Goal: Use online tool/utility: Utilize a website feature to perform a specific function

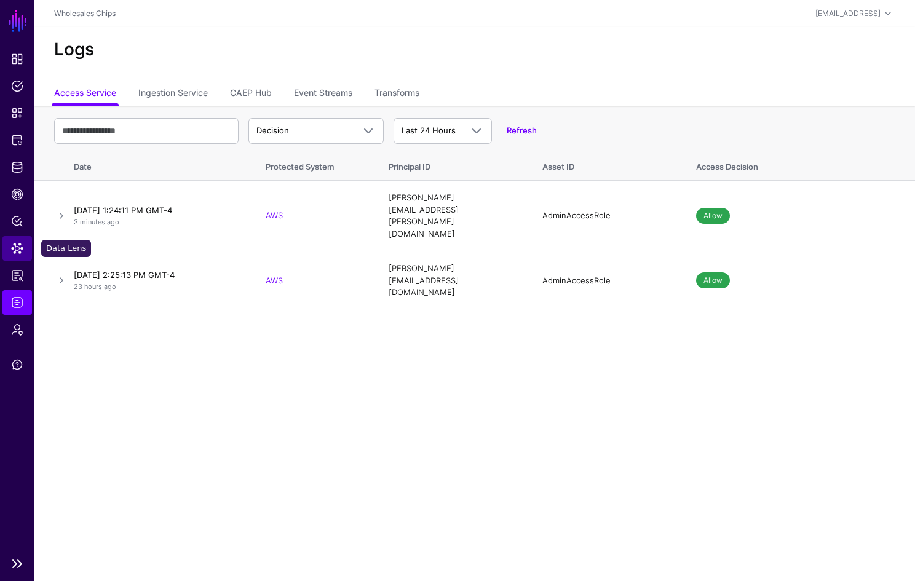
click at [24, 240] on link "Data Lens" at bounding box center [17, 248] width 30 height 25
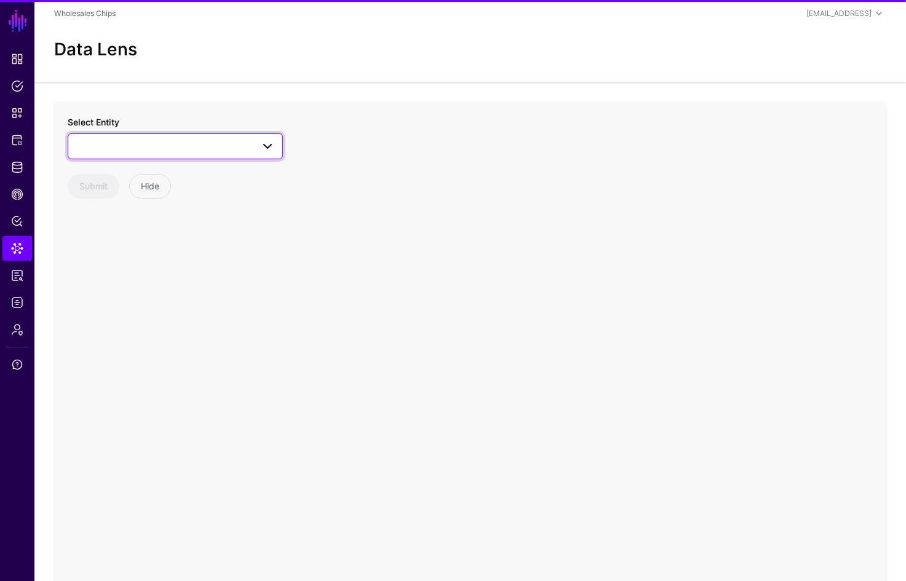
click at [137, 154] on link at bounding box center [175, 146] width 215 height 26
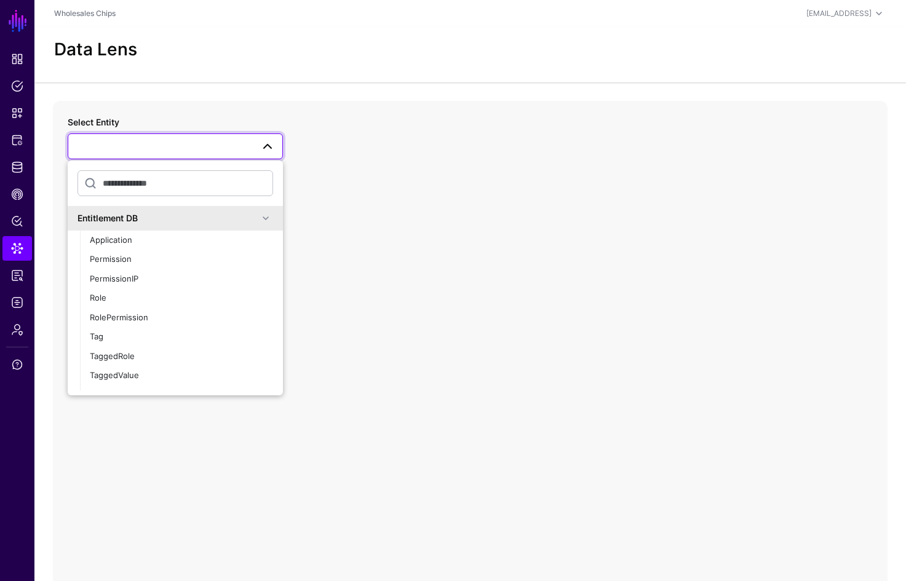
click at [258, 221] on span at bounding box center [265, 218] width 15 height 15
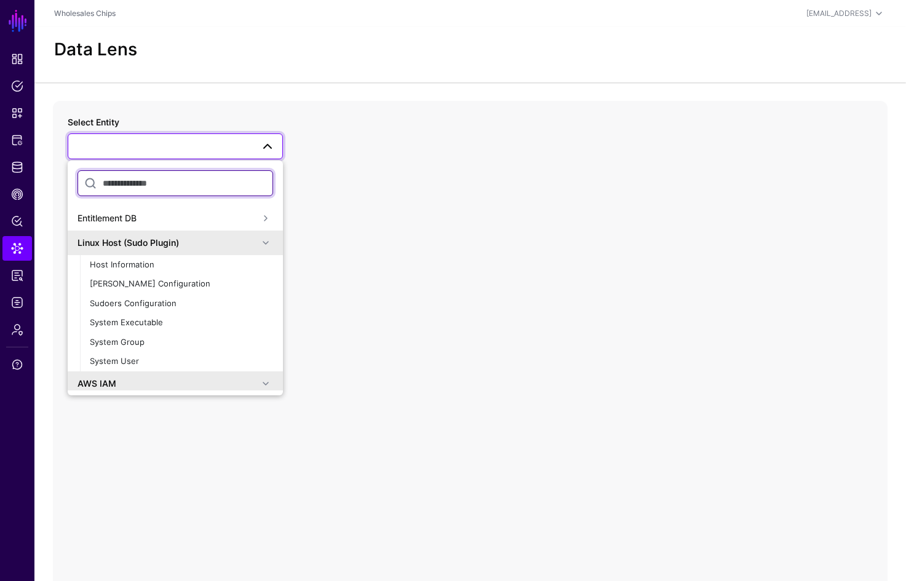
click at [211, 182] on input "text" at bounding box center [174, 183] width 195 height 26
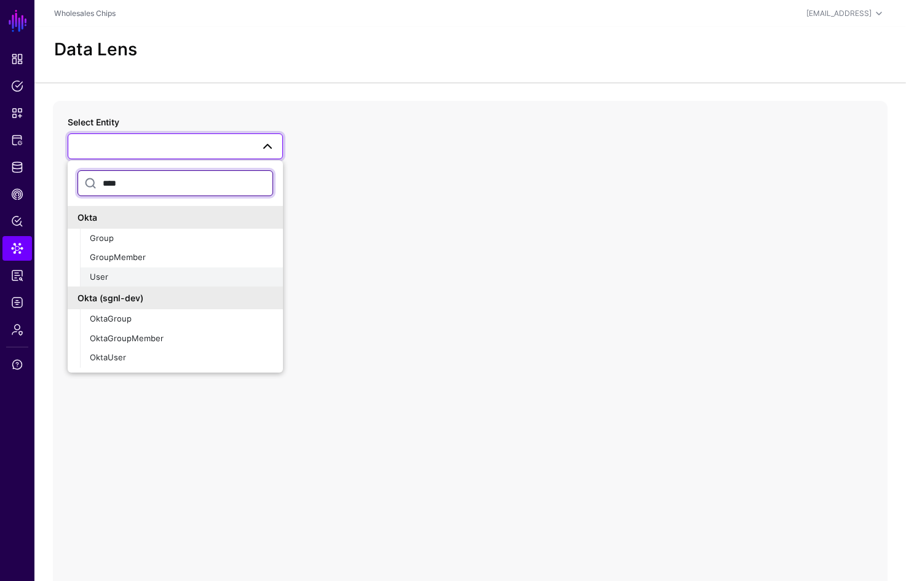
type input "****"
click at [206, 276] on div "User" at bounding box center [181, 277] width 183 height 12
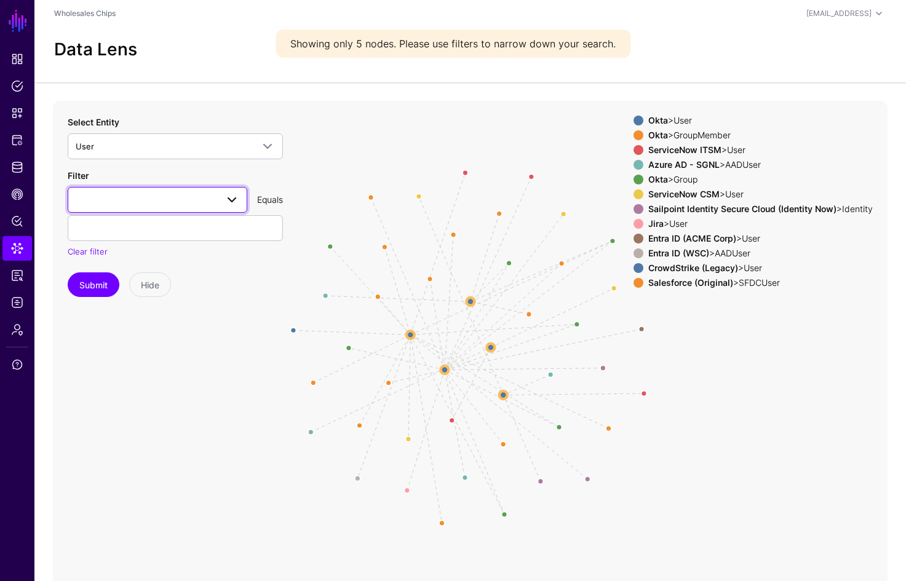
click at [232, 205] on span at bounding box center [231, 199] width 15 height 15
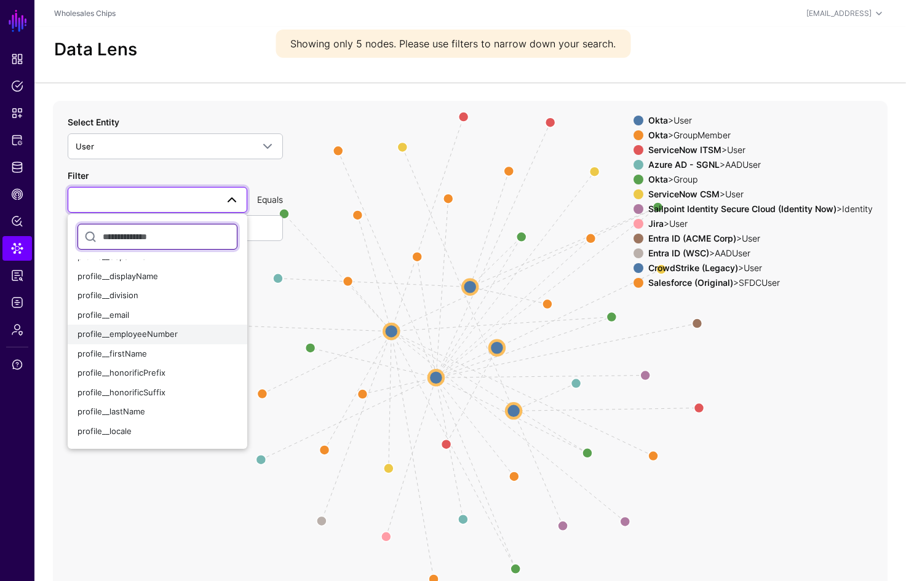
scroll to position [216, 0]
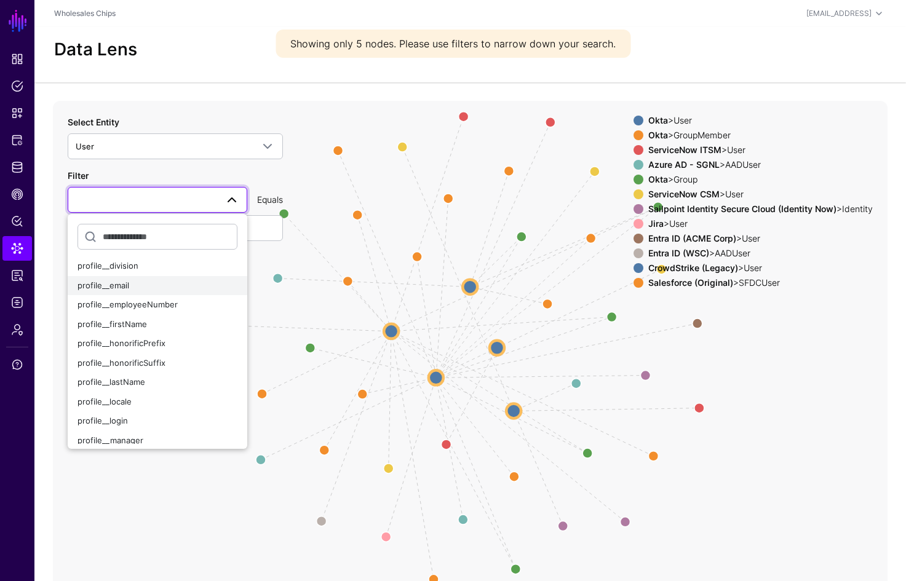
click at [162, 287] on div "profile__email" at bounding box center [157, 286] width 160 height 12
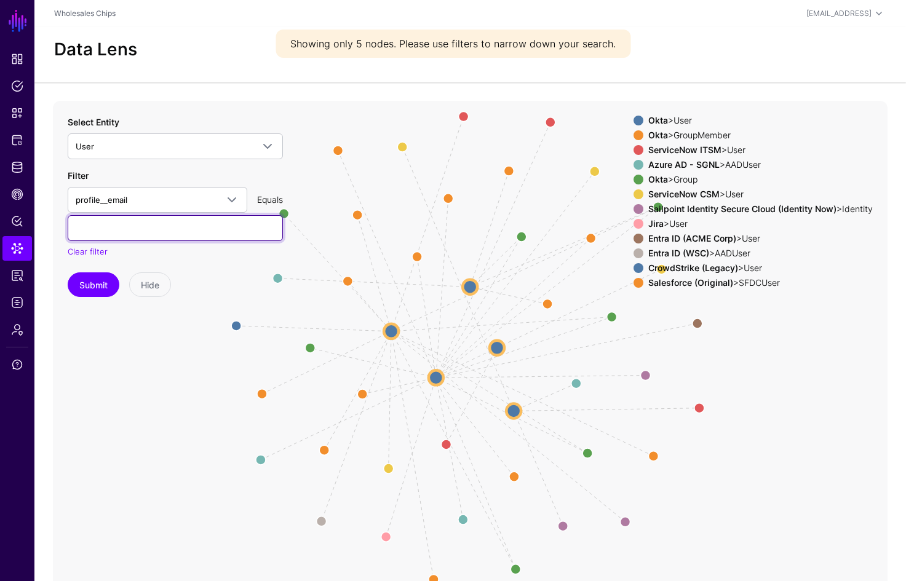
click at [176, 226] on input "text" at bounding box center [175, 228] width 215 height 26
paste input "**********"
type input "**********"
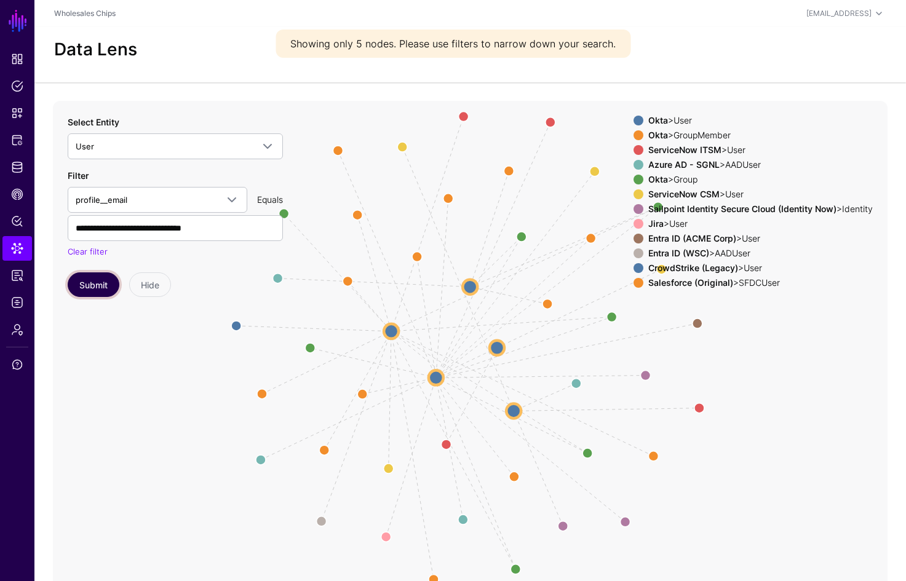
click at [108, 288] on button "Submit" at bounding box center [94, 284] width 52 height 25
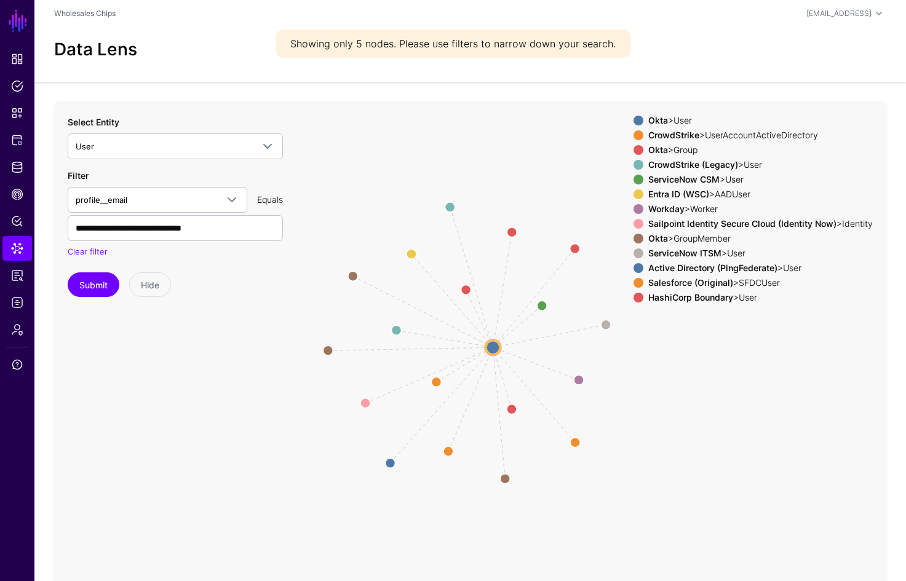
click at [663, 300] on strong "HashiCorp Boundary" at bounding box center [690, 297] width 85 height 10
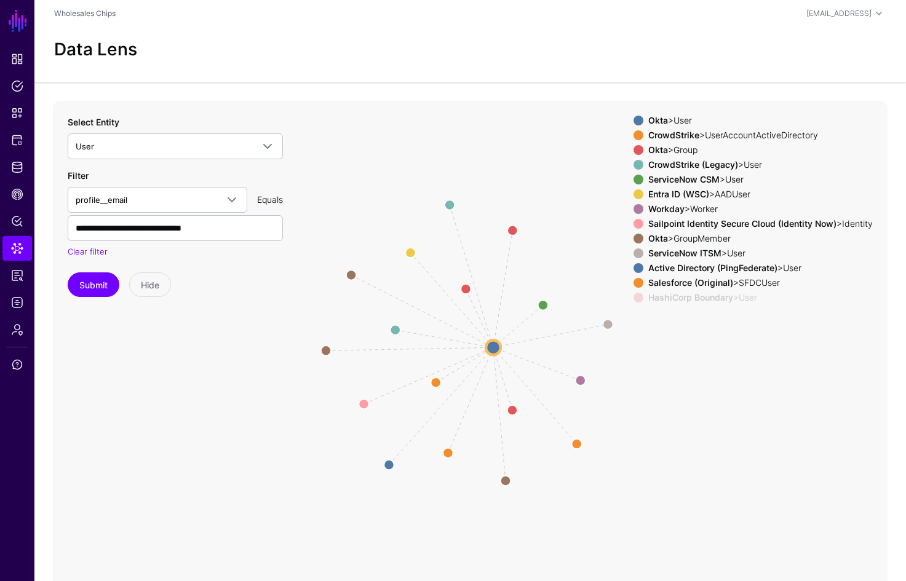
click at [671, 288] on div "Okta > User CrowdStrike > UserAccountActiveDirectory Okta > Group CrowdStrike (…" at bounding box center [752, 212] width 239 height 192
click at [671, 283] on strong "Salesforce (Original)" at bounding box center [690, 282] width 85 height 10
click at [670, 269] on strong "Active Directory (PingFederate)" at bounding box center [712, 267] width 129 height 10
click at [704, 227] on strong "Sailpoint Identity Secure Cloud (Identity Now)" at bounding box center [742, 223] width 188 height 10
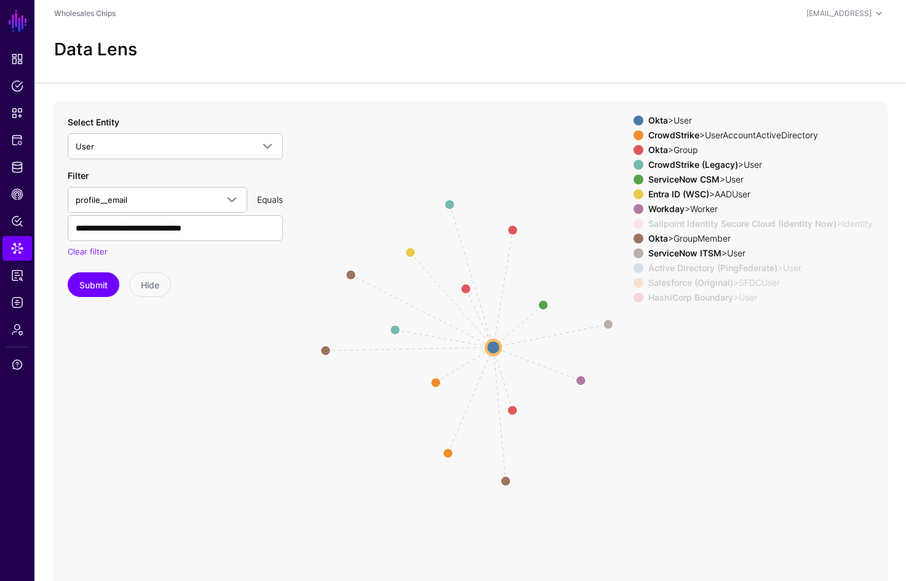
click at [685, 208] on div "Workday > Worker" at bounding box center [759, 209] width 229 height 10
click at [712, 189] on div "Entra ID (WSC) > AADUser" at bounding box center [759, 194] width 229 height 10
click at [712, 183] on strong "ServiceNow CSM" at bounding box center [683, 179] width 71 height 10
click at [705, 166] on strong "CrowdStrike (Legacy)" at bounding box center [693, 164] width 90 height 10
click at [690, 140] on strong "CrowdStrike" at bounding box center [673, 135] width 51 height 10
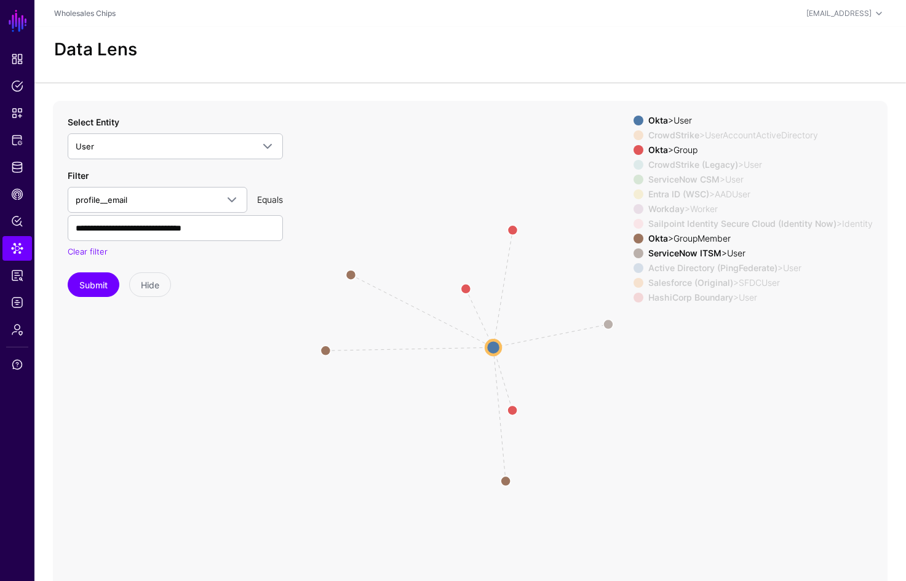
click at [706, 238] on div "Okta > GroupMember" at bounding box center [759, 239] width 229 height 10
click at [690, 148] on div "Okta > Group" at bounding box center [759, 150] width 229 height 10
drag, startPoint x: 555, startPoint y: 298, endPoint x: 457, endPoint y: 305, distance: 98.6
click at [457, 305] on icon "Member Member Member same_as same_as same_as same_as same_as same_as same_as sa…" at bounding box center [470, 347] width 834 height 492
click at [513, 333] on circle at bounding box center [510, 332] width 20 height 20
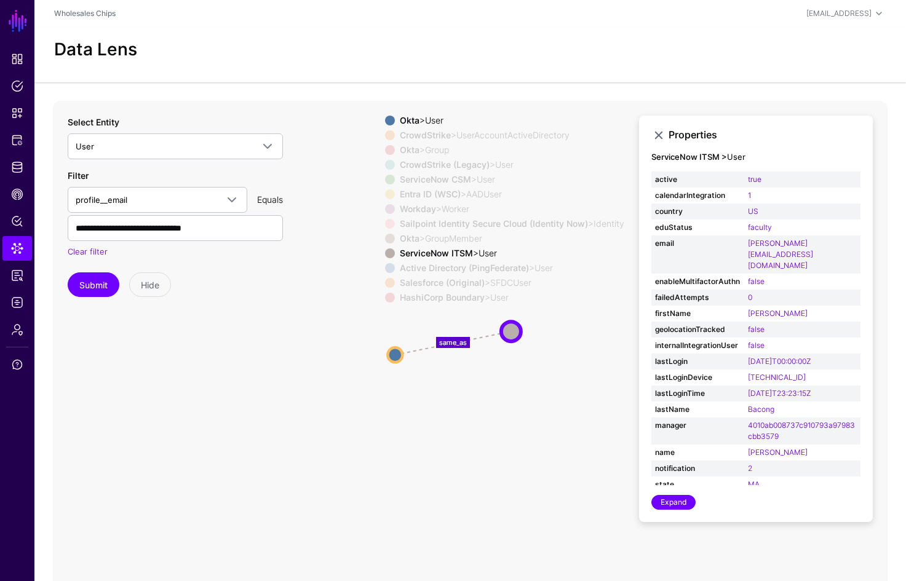
click at [550, 385] on icon "same_as same_as same_as same_as same_as same_as same_as same_as Member Member M…" at bounding box center [470, 347] width 834 height 492
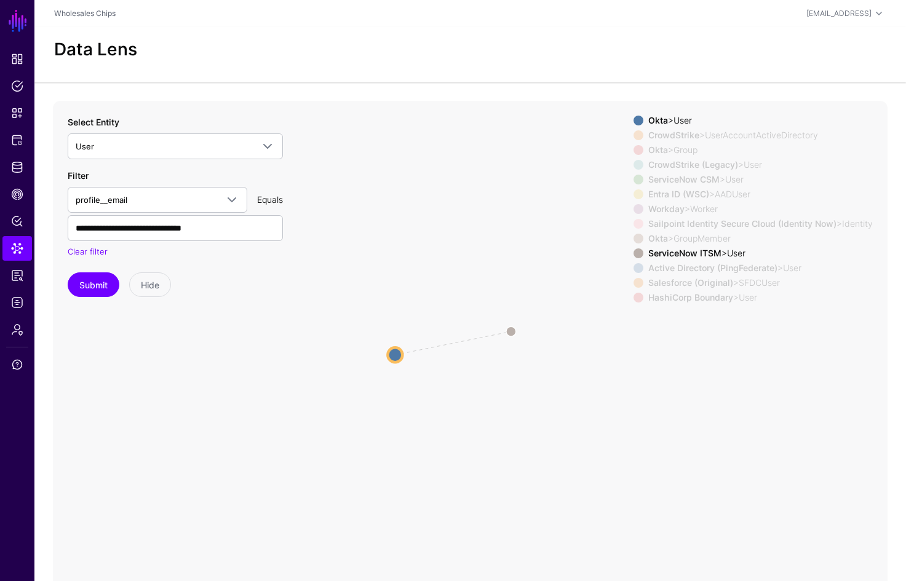
click at [417, 284] on icon "same_as same_as same_as same_as same_as same_as same_as same_as Member Member M…" at bounding box center [470, 347] width 834 height 492
click at [239, 148] on span "User" at bounding box center [164, 147] width 177 height 14
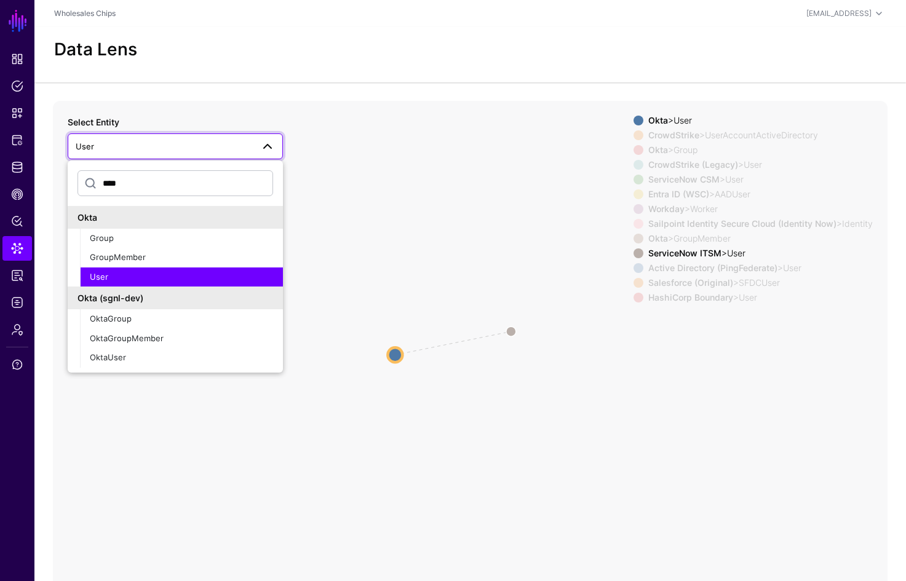
click at [239, 148] on span "User" at bounding box center [164, 147] width 177 height 14
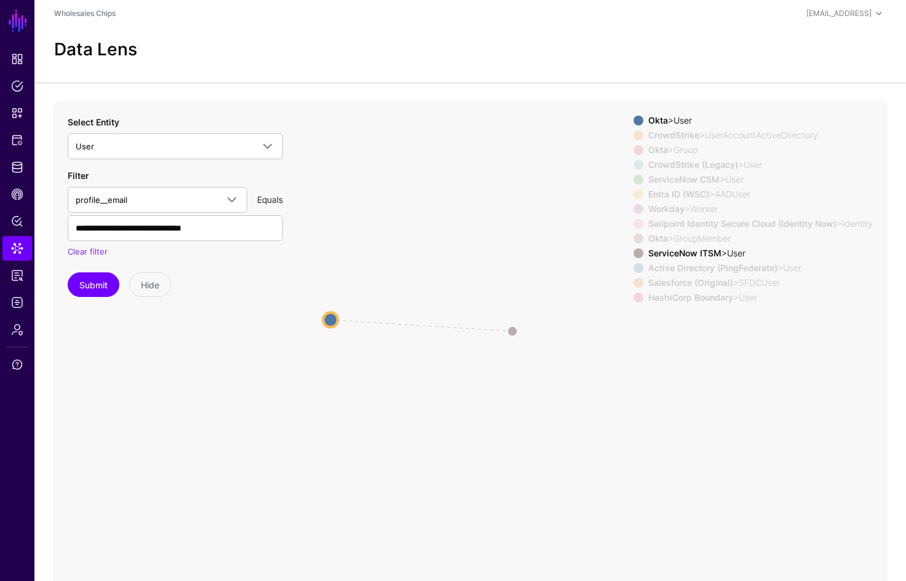
drag, startPoint x: 398, startPoint y: 354, endPoint x: 334, endPoint y: 319, distance: 73.4
click at [334, 319] on circle at bounding box center [330, 319] width 15 height 15
drag, startPoint x: 505, startPoint y: 323, endPoint x: 451, endPoint y: 316, distance: 55.2
click at [451, 316] on circle at bounding box center [451, 316] width 20 height 20
click at [454, 322] on circle at bounding box center [455, 322] width 20 height 20
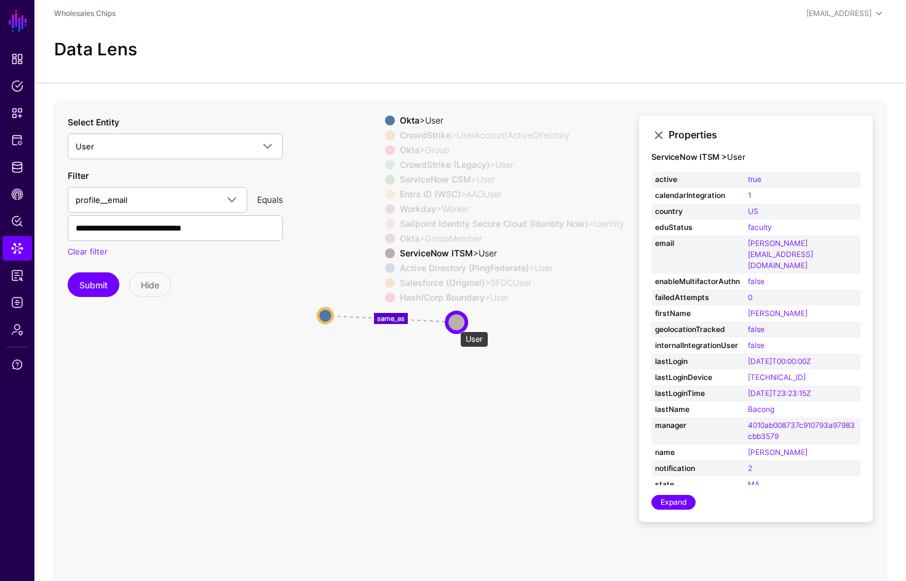
click at [454, 325] on circle at bounding box center [456, 322] width 20 height 20
click at [688, 500] on link "Expand" at bounding box center [673, 502] width 44 height 15
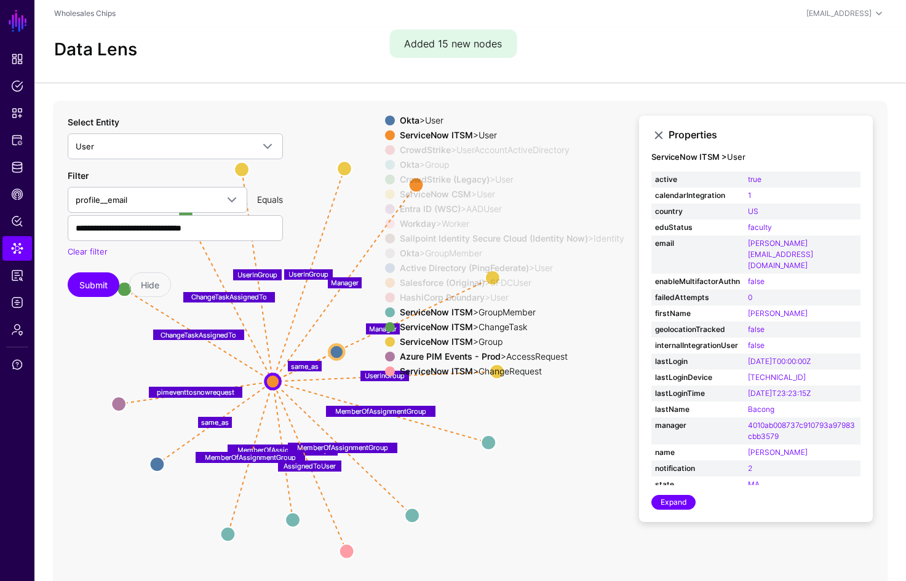
drag, startPoint x: 235, startPoint y: 444, endPoint x: 131, endPoint y: 454, distance: 104.4
click at [131, 454] on icon "same_as same_as same_as same_as Member Member Member UserInGroup UserInGroup Us…" at bounding box center [470, 347] width 834 height 492
click at [457, 358] on strong "Azure PIM Events - Prod" at bounding box center [450, 356] width 101 height 10
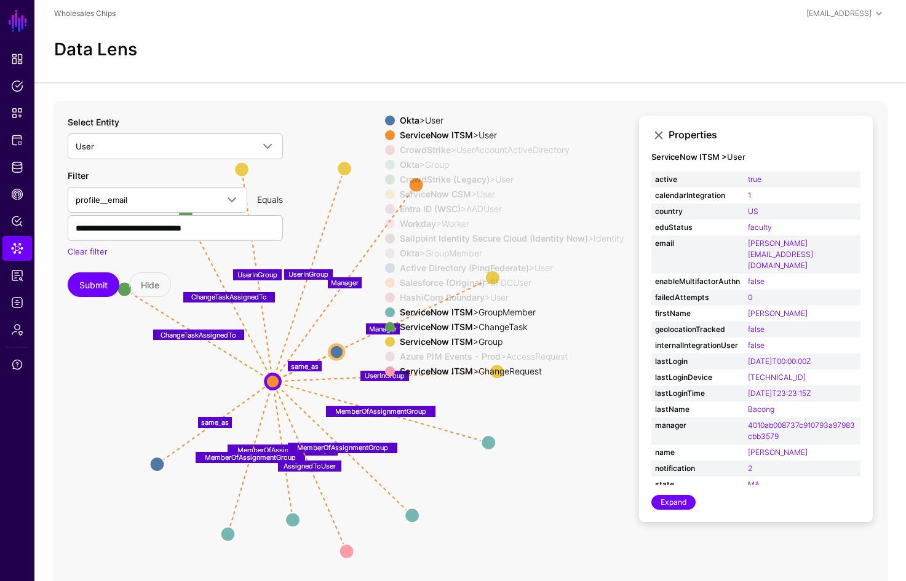
click at [458, 344] on strong "ServiceNow ITSM" at bounding box center [436, 341] width 73 height 10
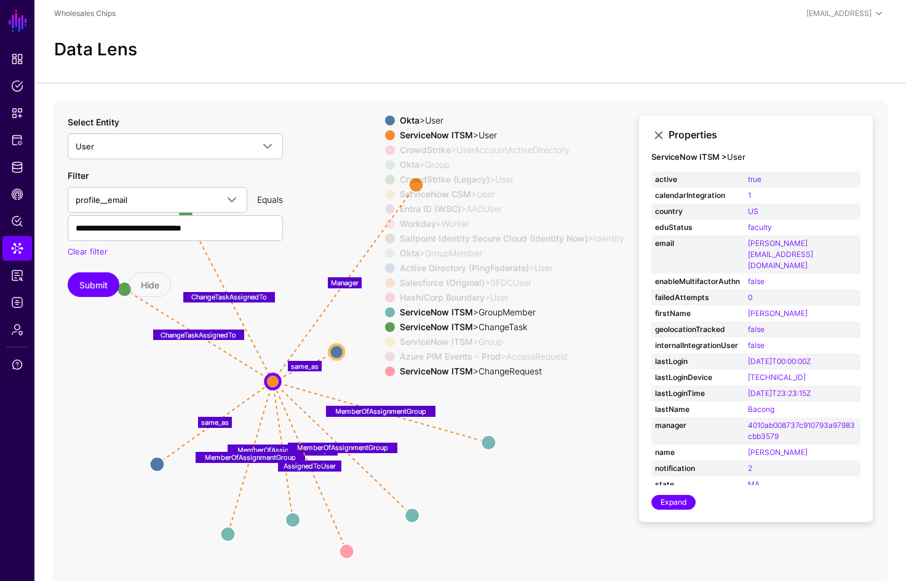
click at [457, 317] on strong "ServiceNow ITSM" at bounding box center [436, 312] width 73 height 10
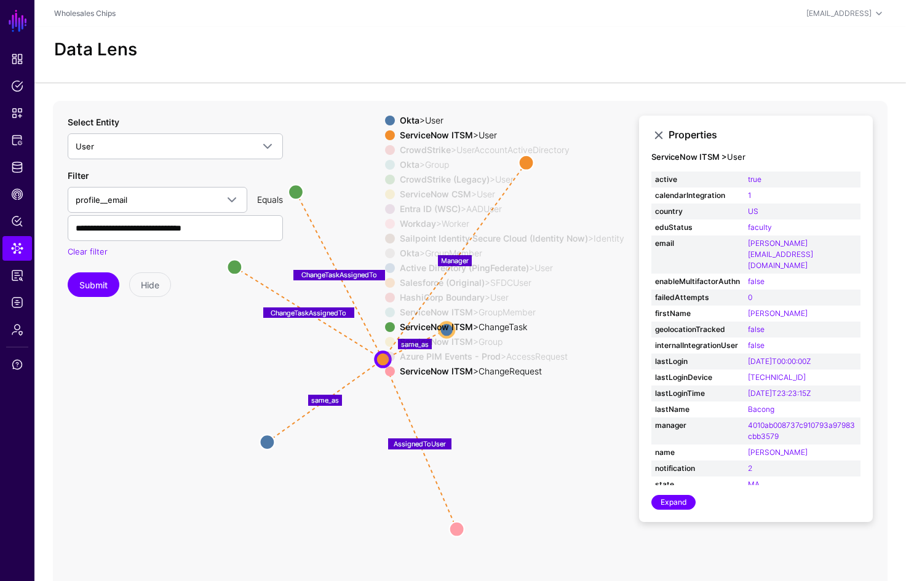
drag, startPoint x: 441, startPoint y: 407, endPoint x: 527, endPoint y: 376, distance: 92.2
click at [542, 384] on icon "same_as same_as same_as same_as Member Member Member UserInGroup UserInGroup Us…" at bounding box center [470, 347] width 834 height 492
click at [489, 323] on div "ServiceNow ITSM > ChangeTask" at bounding box center [511, 327] width 229 height 10
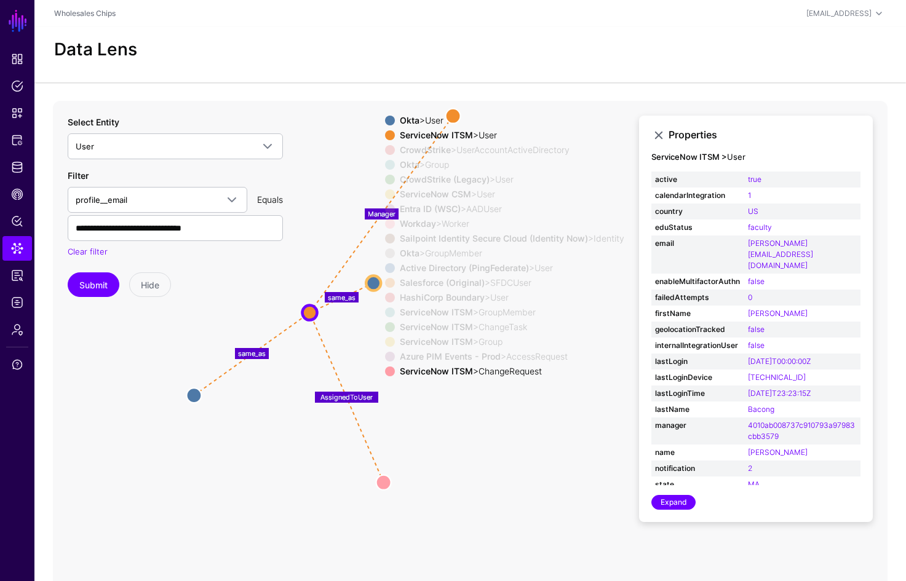
drag, startPoint x: 524, startPoint y: 464, endPoint x: 449, endPoint y: 418, distance: 88.0
click at [449, 418] on icon "same_as same_as same_as same_as Member Member Member UserInGroup UserInGroup Us…" at bounding box center [470, 347] width 834 height 492
click at [379, 484] on circle at bounding box center [383, 482] width 15 height 15
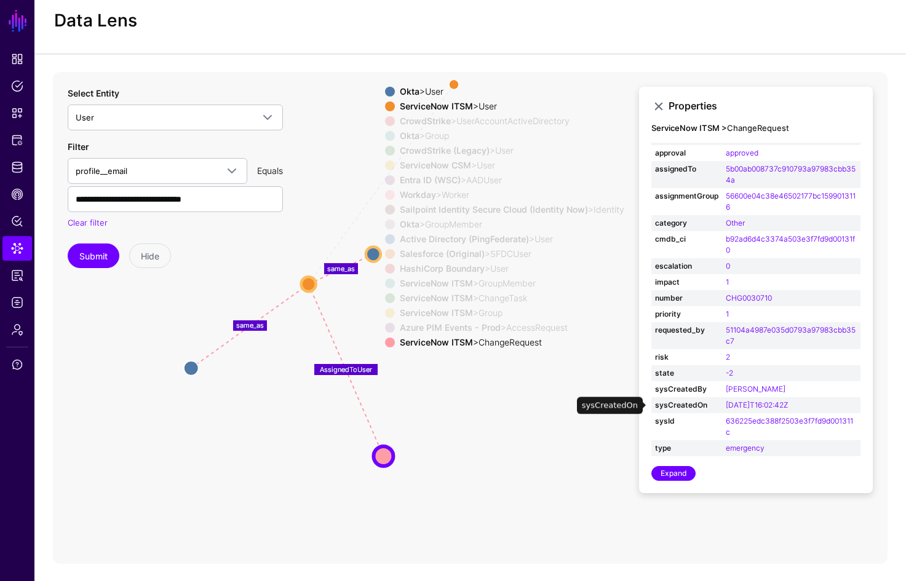
scroll to position [30, 0]
click at [690, 475] on link "Expand" at bounding box center [673, 472] width 44 height 15
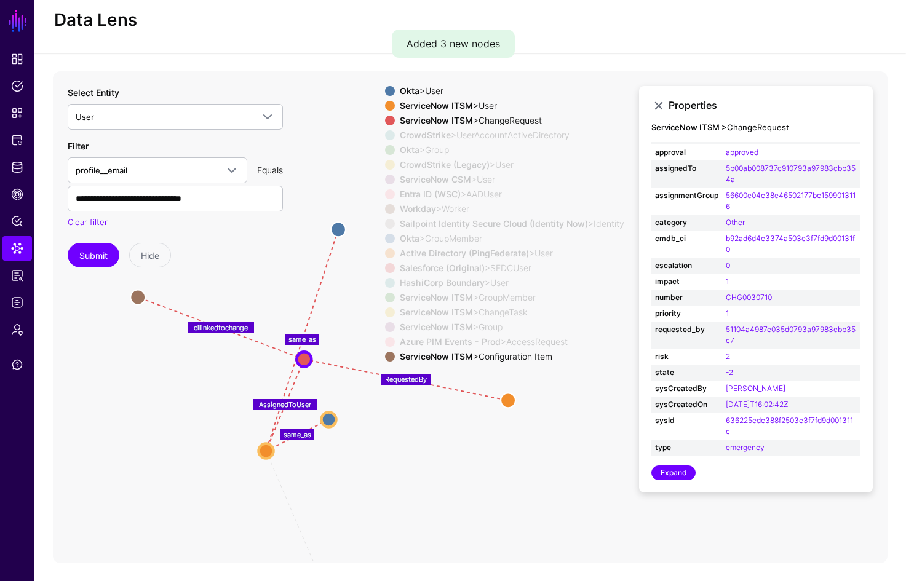
drag, startPoint x: 559, startPoint y: 411, endPoint x: 393, endPoint y: 513, distance: 194.8
click at [393, 513] on icon "UserInGroup UserInGroup MemberOfAssignmentGroup MemberOfAssignmentGroup MemberO…" at bounding box center [470, 317] width 834 height 492
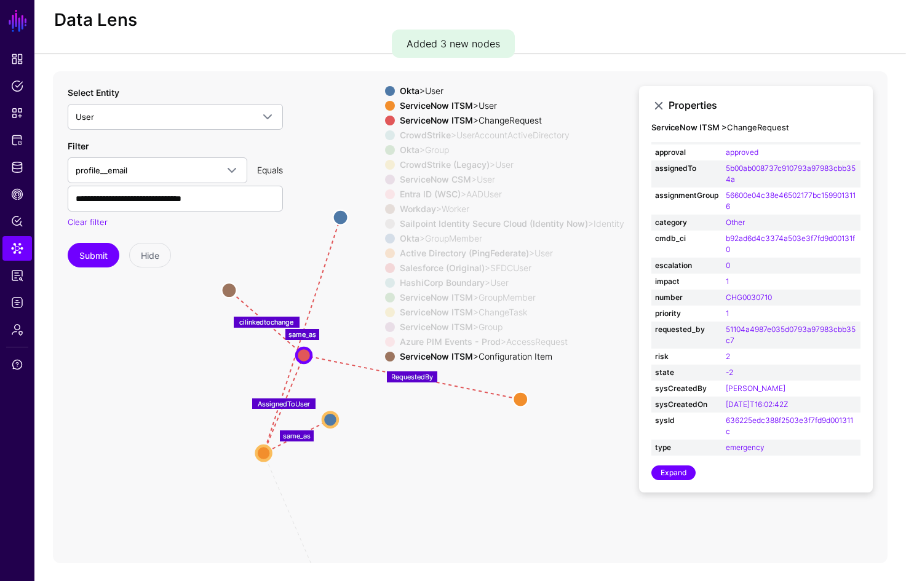
drag, startPoint x: 137, startPoint y: 298, endPoint x: 230, endPoint y: 292, distance: 93.0
click at [230, 292] on circle at bounding box center [228, 290] width 15 height 15
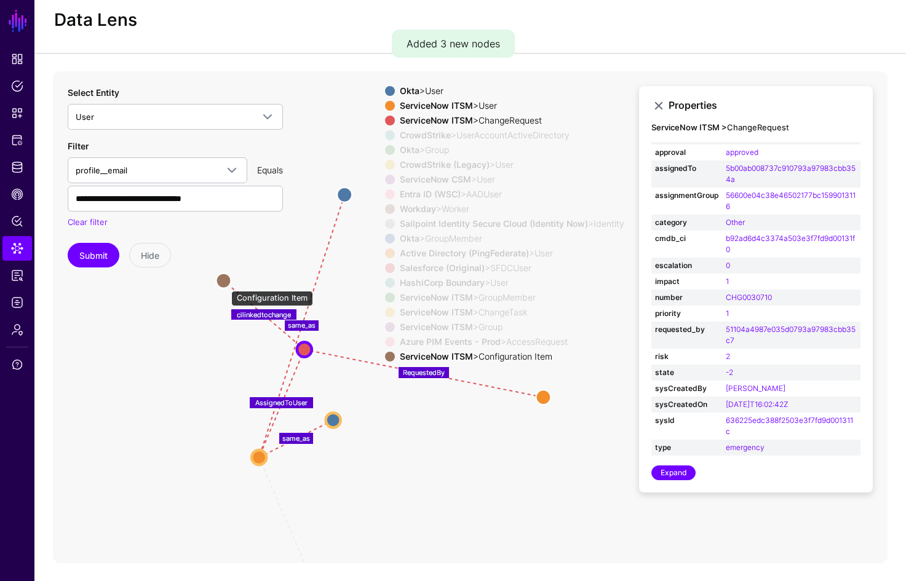
click at [226, 283] on circle at bounding box center [223, 280] width 15 height 15
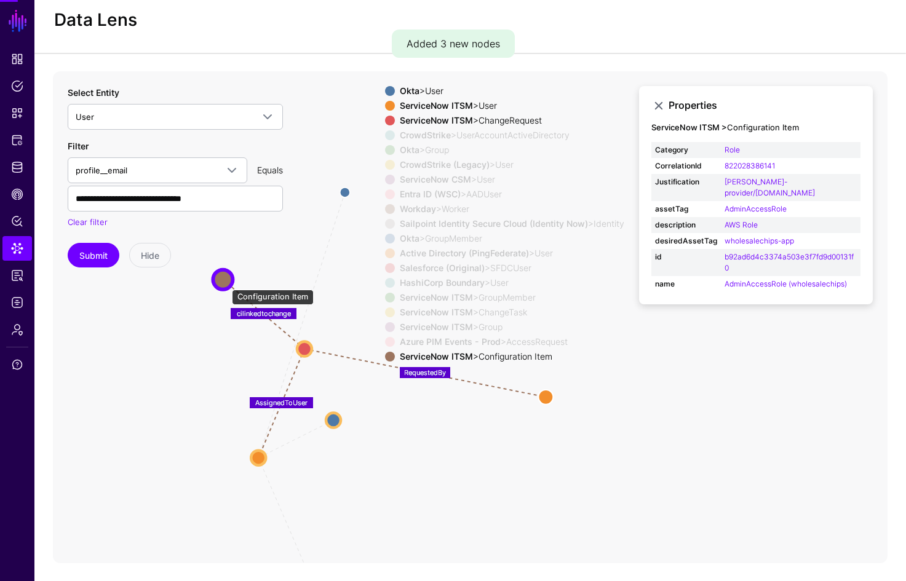
scroll to position [0, 0]
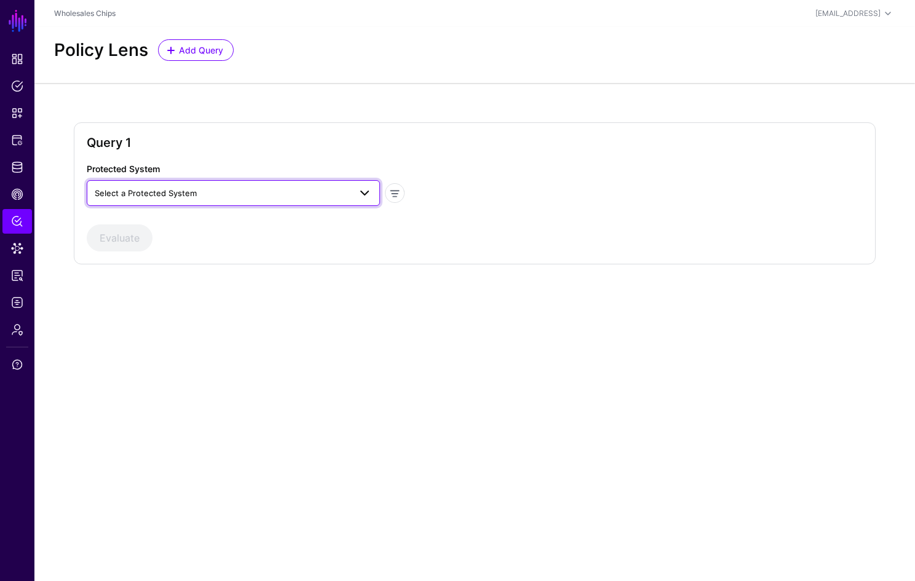
click at [214, 194] on span "Select a Protected System" at bounding box center [222, 193] width 255 height 14
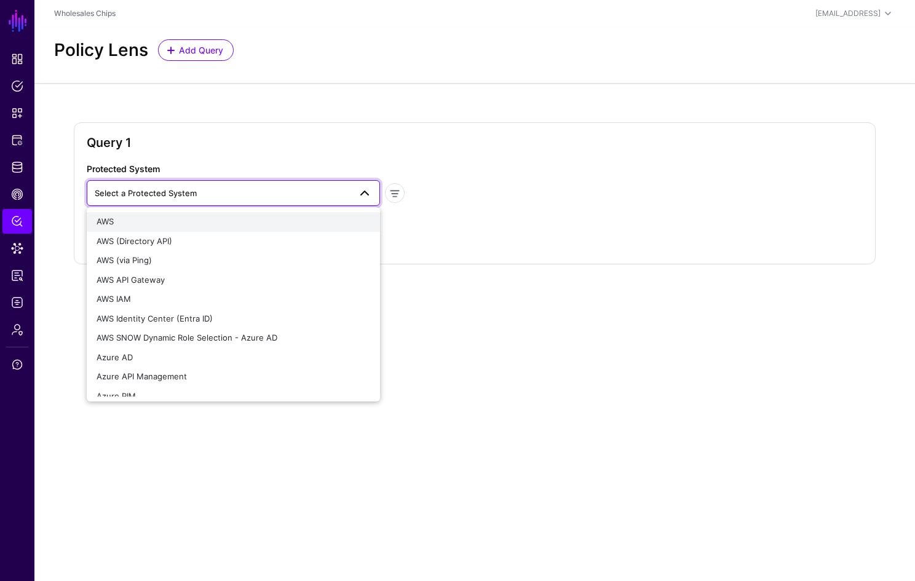
click at [194, 223] on div "AWS" at bounding box center [234, 222] width 274 height 12
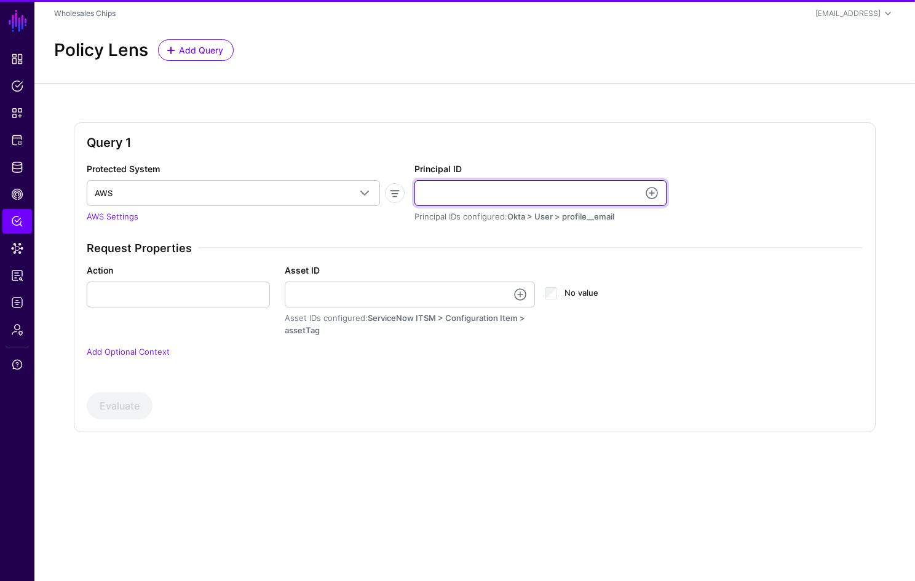
click at [505, 193] on input "Principal ID" at bounding box center [540, 193] width 252 height 26
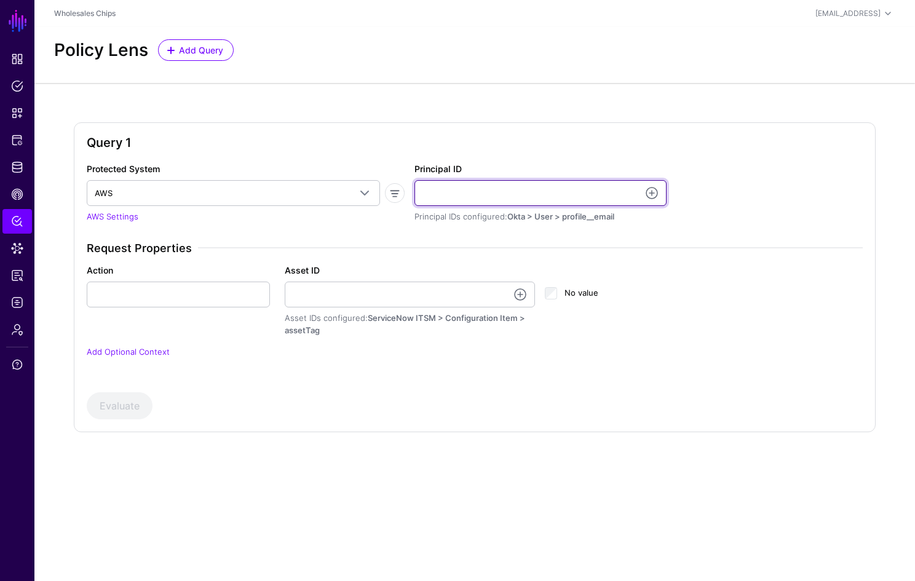
paste input "**********"
type input "**********"
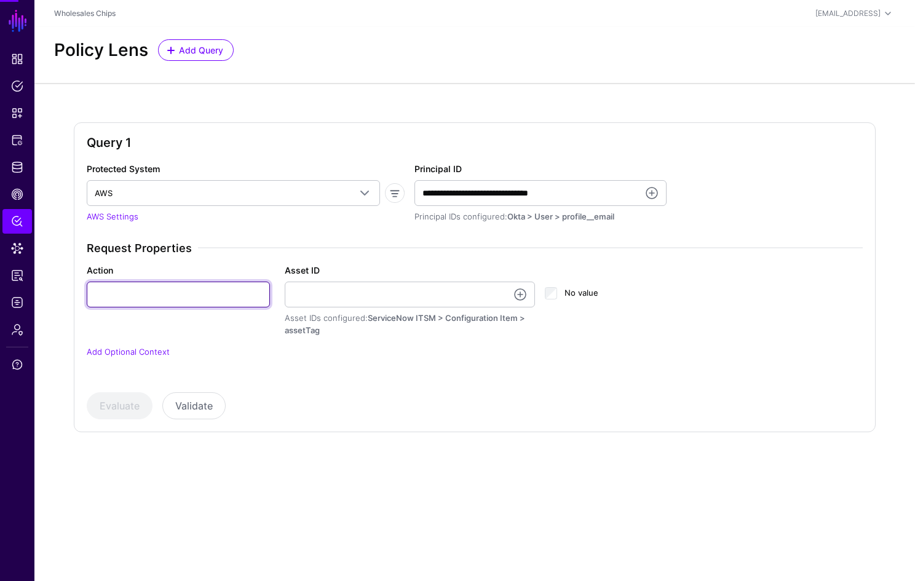
click at [205, 291] on input "Action" at bounding box center [178, 295] width 183 height 26
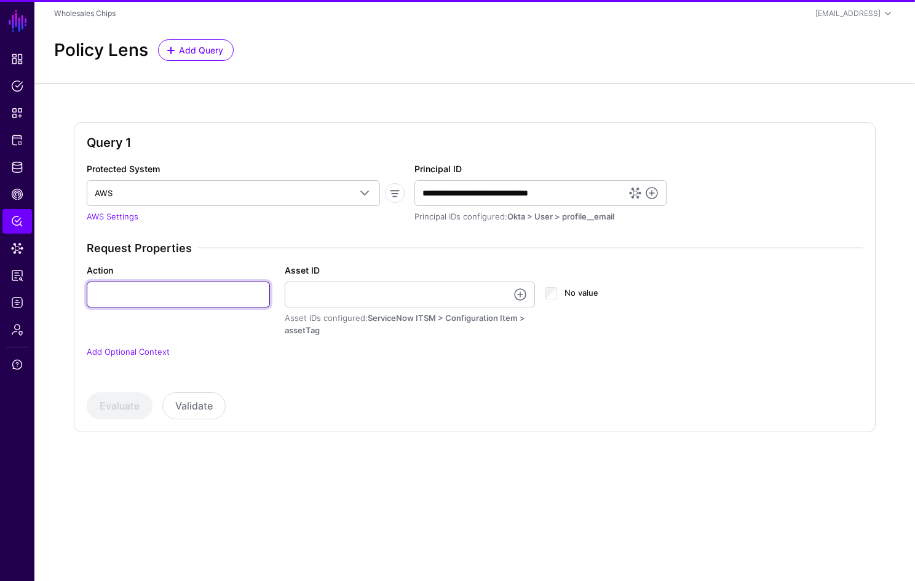
paste input "**********"
type input "**********"
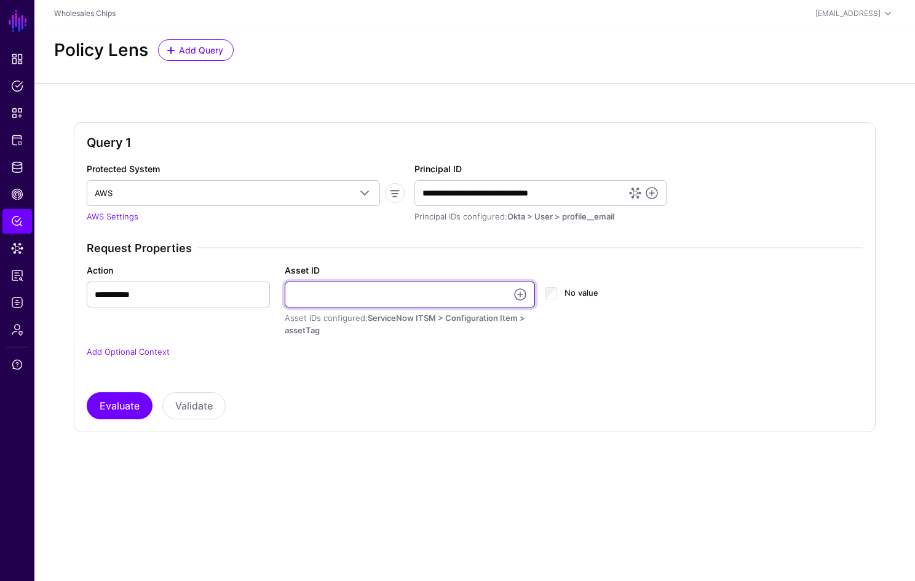
click at [365, 287] on input "Asset ID" at bounding box center [410, 295] width 250 height 26
paste input "**********"
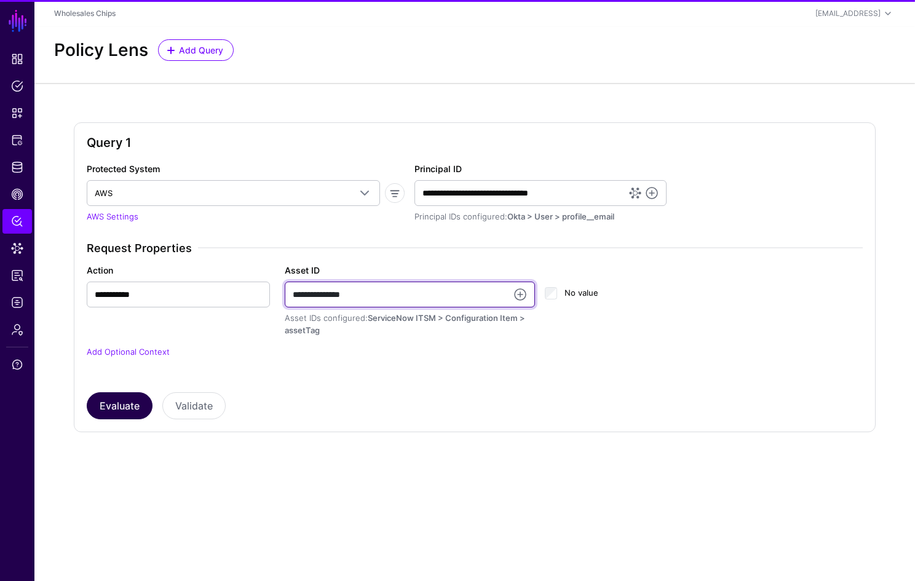
type input "**********"
click at [119, 400] on button "Evaluate" at bounding box center [120, 405] width 66 height 27
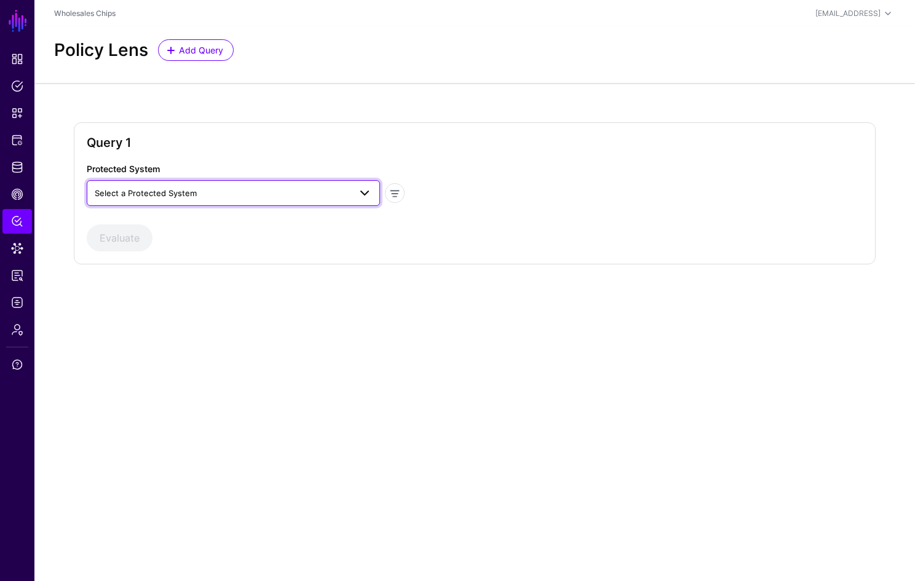
click at [333, 192] on span "Select a Protected System" at bounding box center [222, 193] width 255 height 14
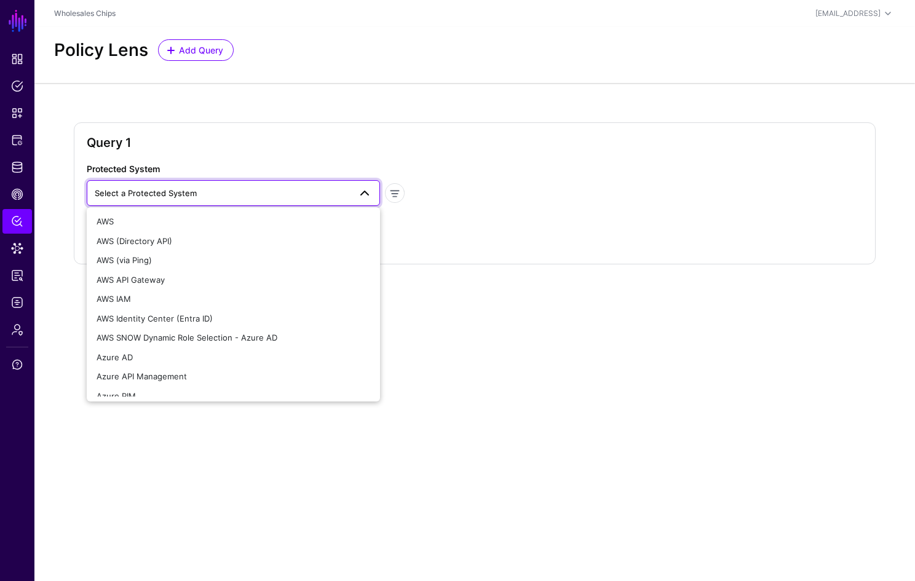
click at [338, 93] on div "Query 1 Protected System Select a Protected System AWS AWS (Directory API) AWS …" at bounding box center [474, 203] width 880 height 240
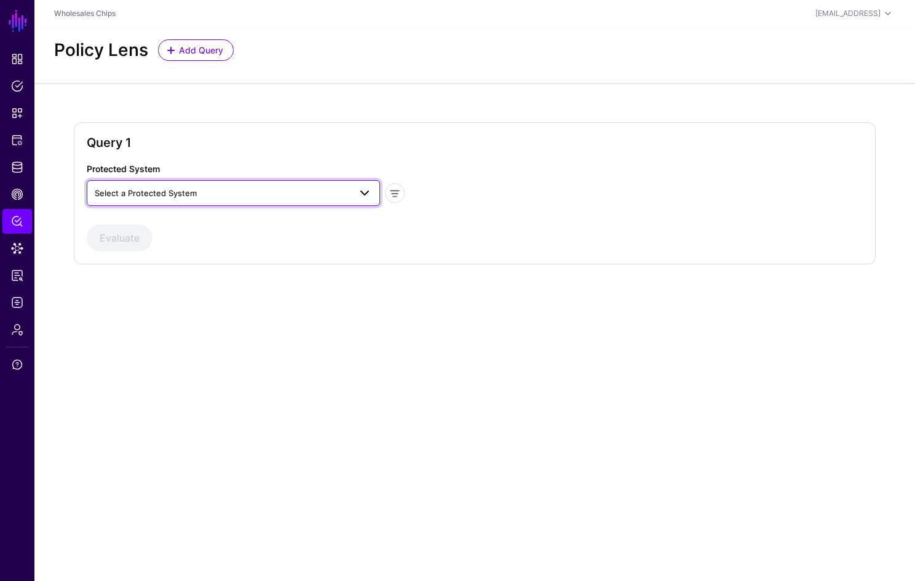
click at [311, 192] on span "Select a Protected System" at bounding box center [222, 193] width 255 height 14
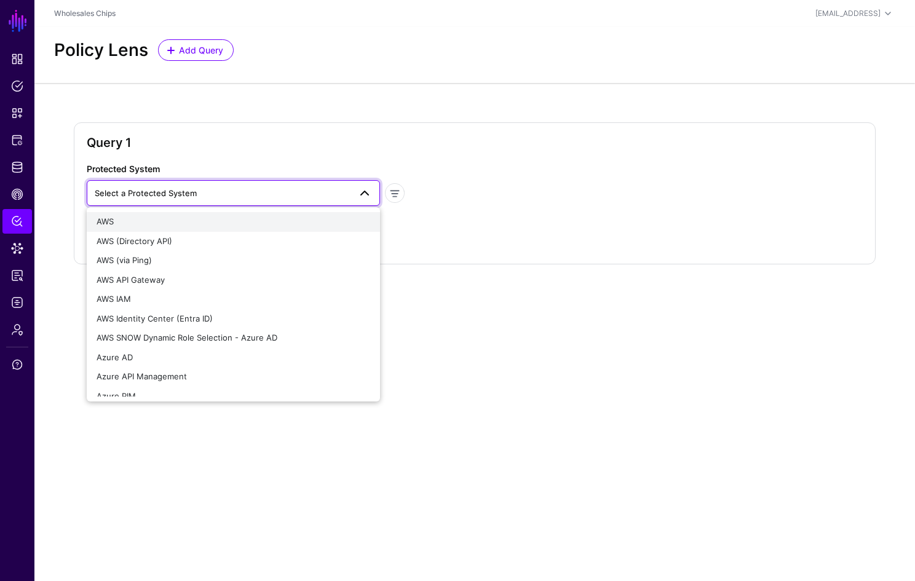
click at [183, 228] on button "AWS" at bounding box center [233, 222] width 293 height 20
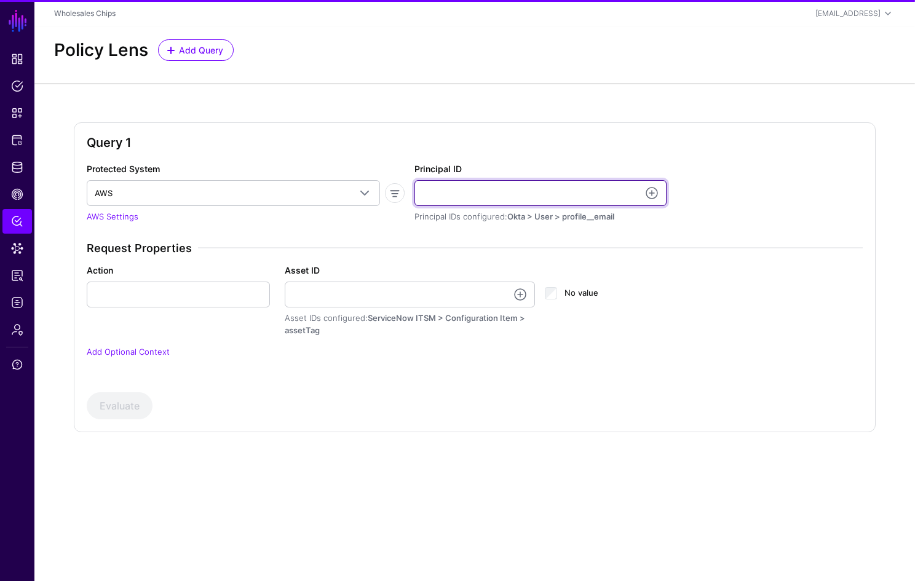
click at [527, 199] on input "Principal ID" at bounding box center [540, 193] width 252 height 26
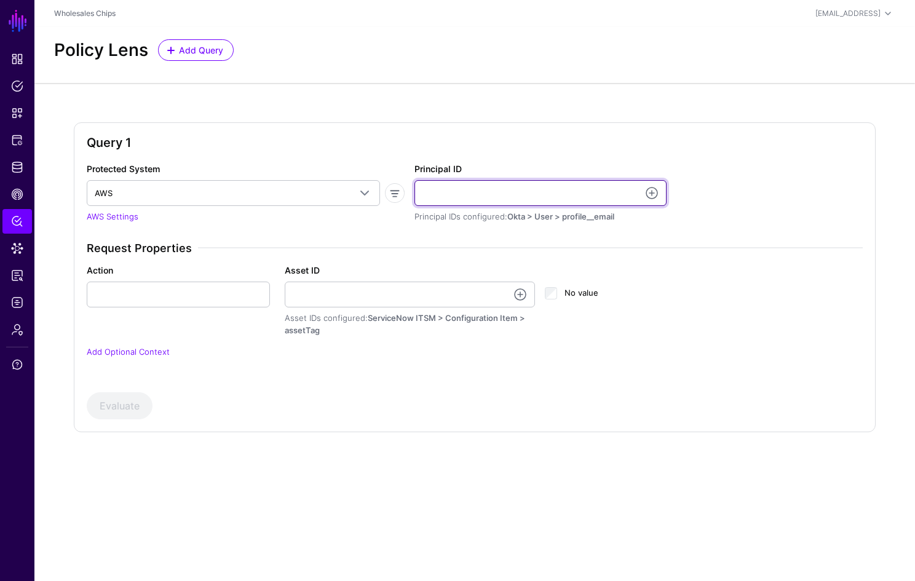
paste input "**********"
type input "**********"
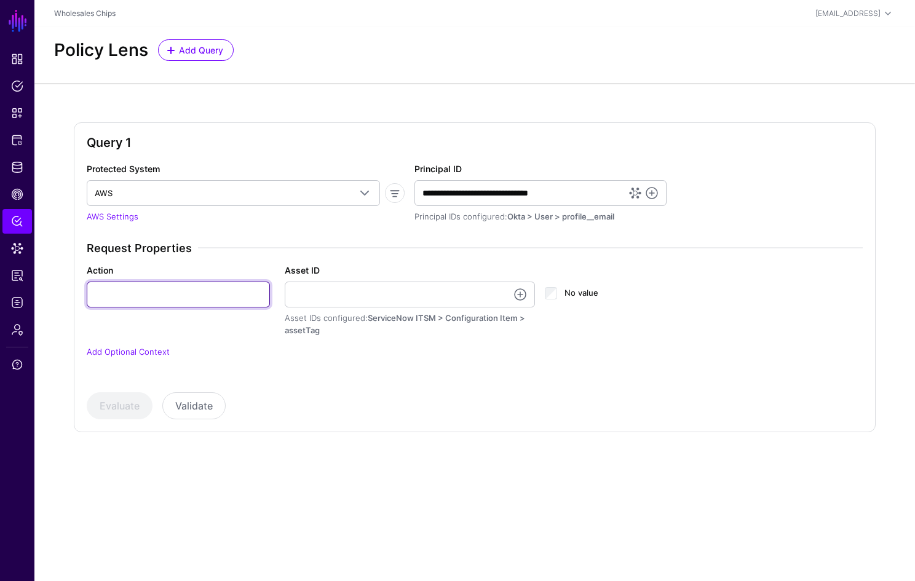
click at [165, 291] on input "Action" at bounding box center [178, 295] width 183 height 26
paste input "**********"
type input "**********"
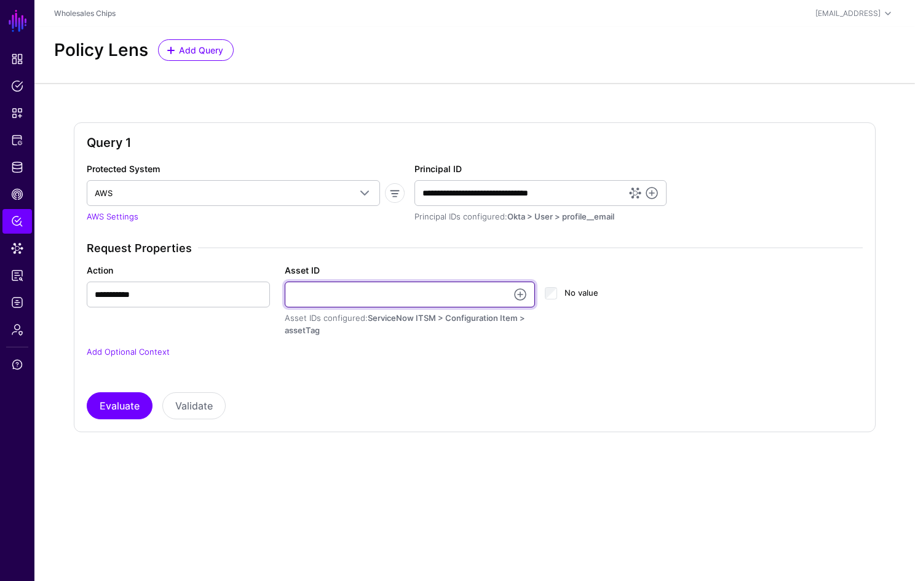
click at [300, 301] on input "Asset ID" at bounding box center [410, 295] width 250 height 26
paste input "**********"
type input "**********"
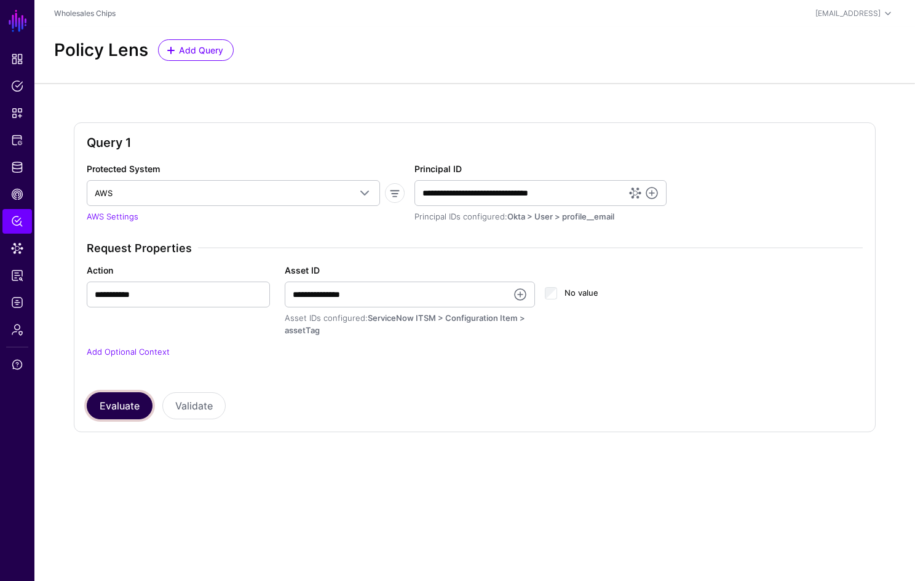
click at [127, 403] on button "Evaluate" at bounding box center [120, 405] width 66 height 27
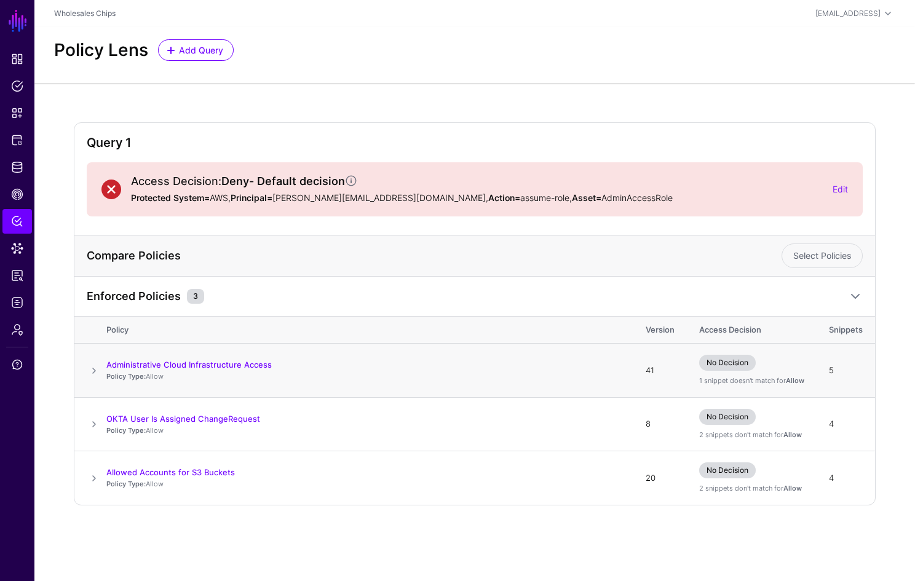
click at [93, 374] on span at bounding box center [94, 370] width 15 height 15
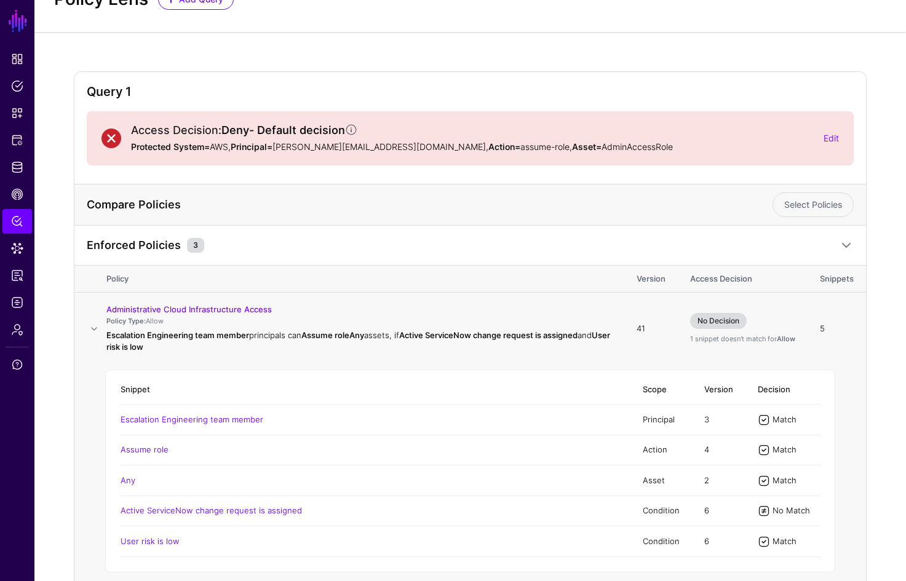
scroll to position [116, 0]
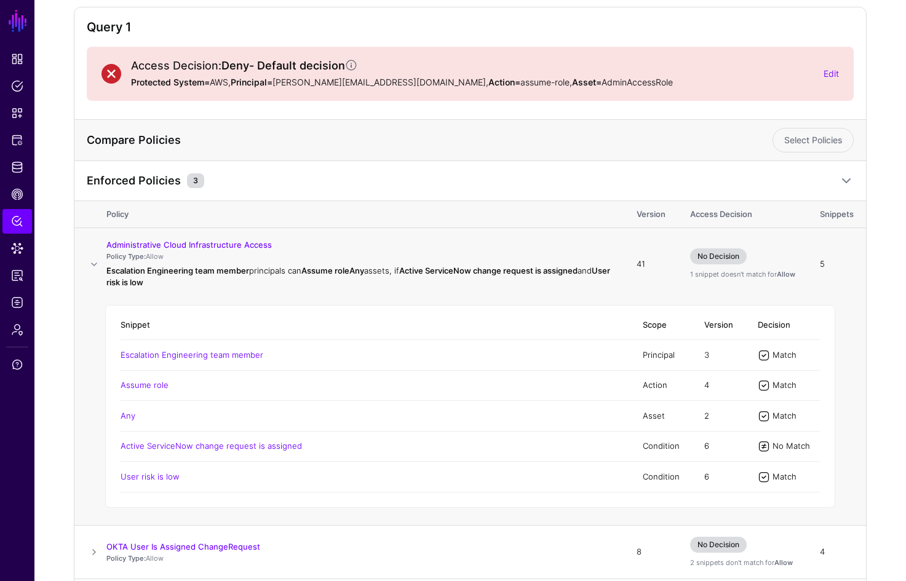
drag, startPoint x: 431, startPoint y: 448, endPoint x: 111, endPoint y: 448, distance: 319.7
click at [111, 448] on div "Snippet Scope Version Decision Escalation Engineering team member Principal 3 M…" at bounding box center [470, 406] width 730 height 203
click at [318, 444] on td "Active ServiceNow change request is assigned" at bounding box center [375, 446] width 510 height 30
click at [835, 77] on link "Edit" at bounding box center [830, 73] width 15 height 10
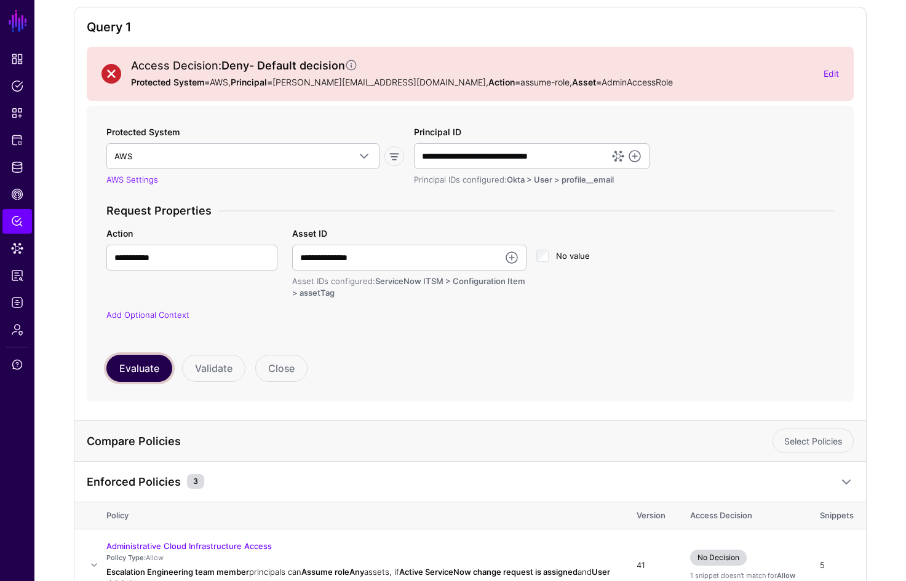
click at [141, 367] on button "Evaluate" at bounding box center [139, 368] width 66 height 27
